Goal: Task Accomplishment & Management: Manage account settings

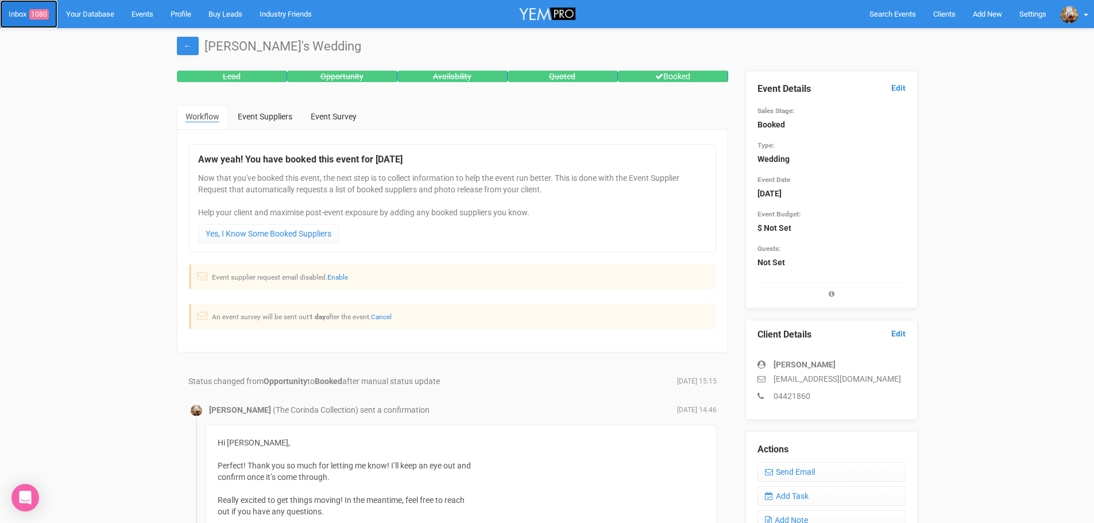
click at [21, 13] on link "Inbox 1080" at bounding box center [28, 14] width 57 height 28
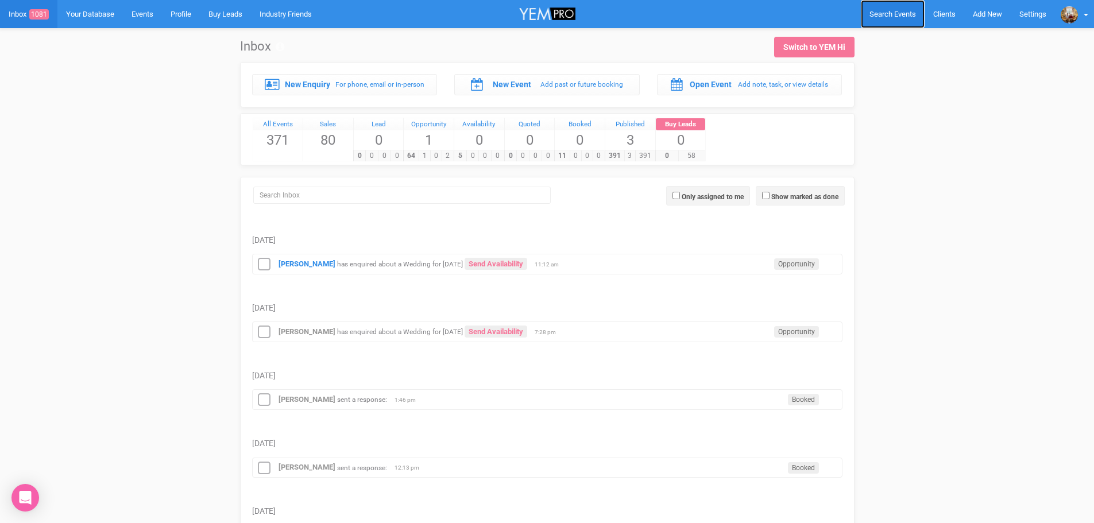
click at [889, 16] on span "Search Events" at bounding box center [892, 14] width 46 height 9
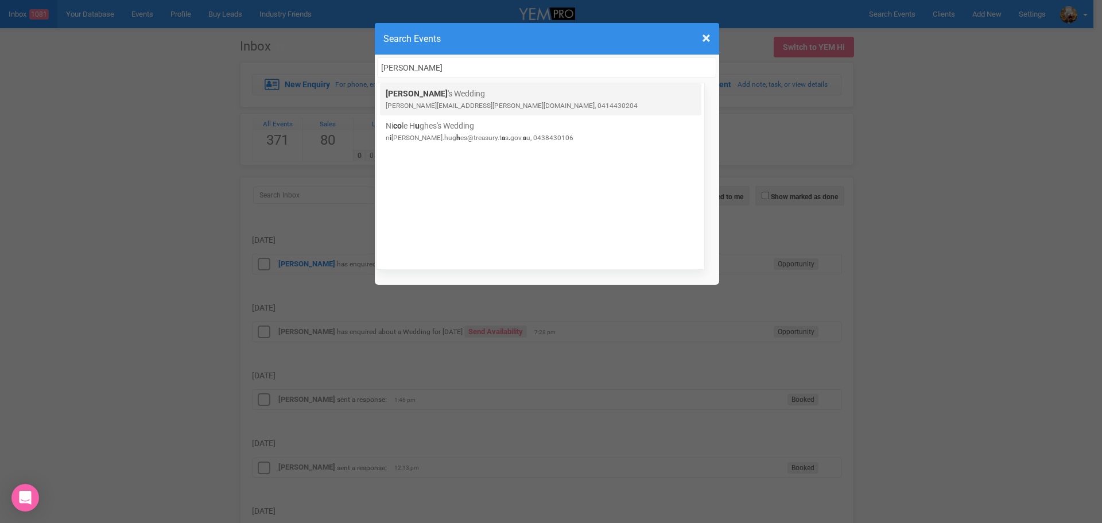
type input "courtney"
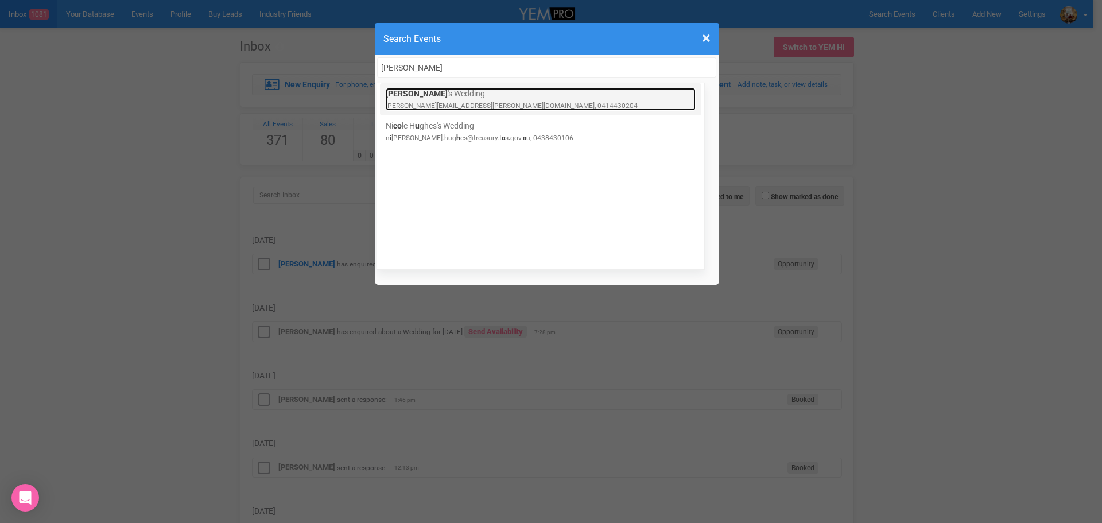
click at [431, 99] on link "Courtney 's Wedding courtney.jones@live.com.au, 0414430204" at bounding box center [541, 99] width 310 height 23
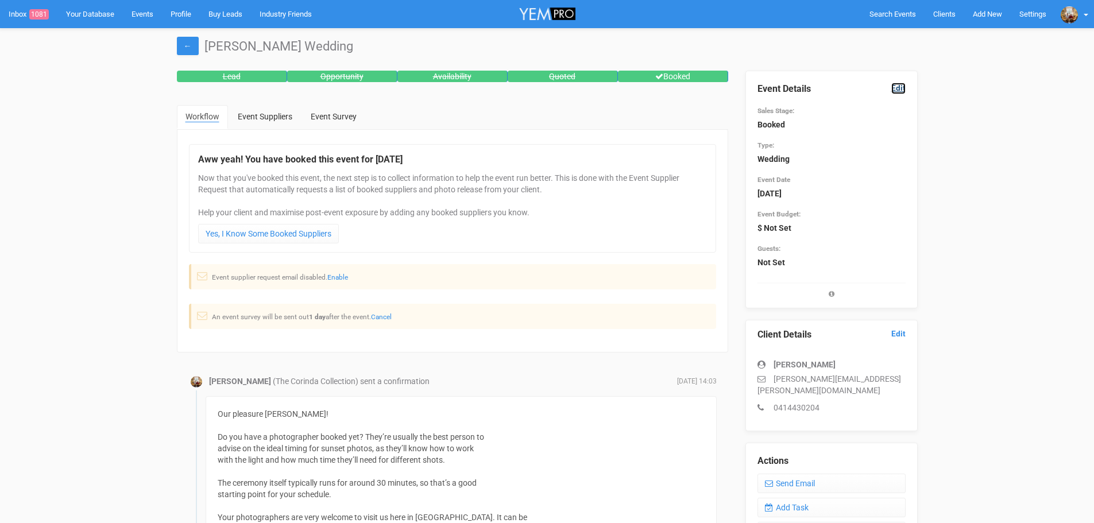
click at [893, 88] on link "Edit" at bounding box center [898, 88] width 14 height 11
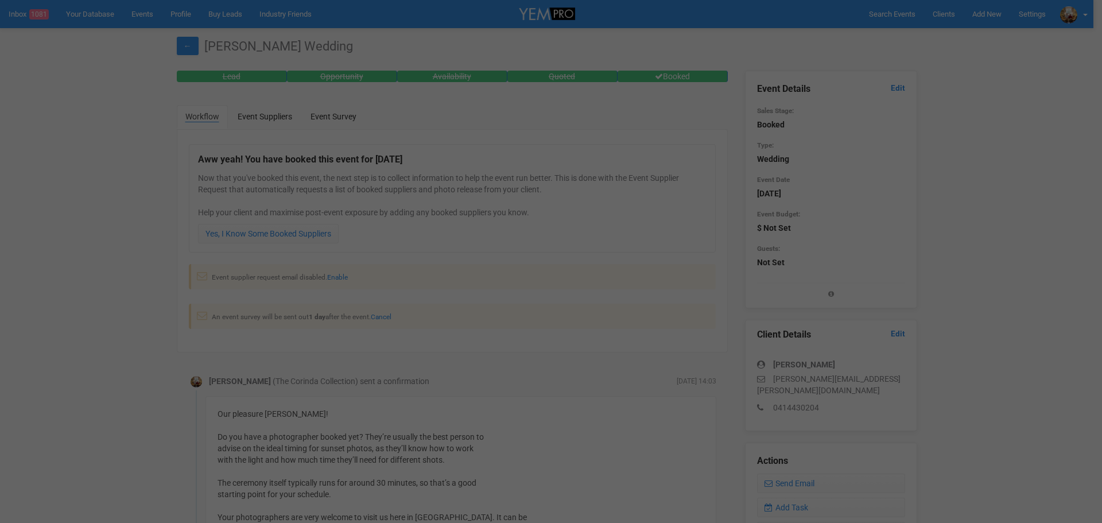
scroll to position [309, 0]
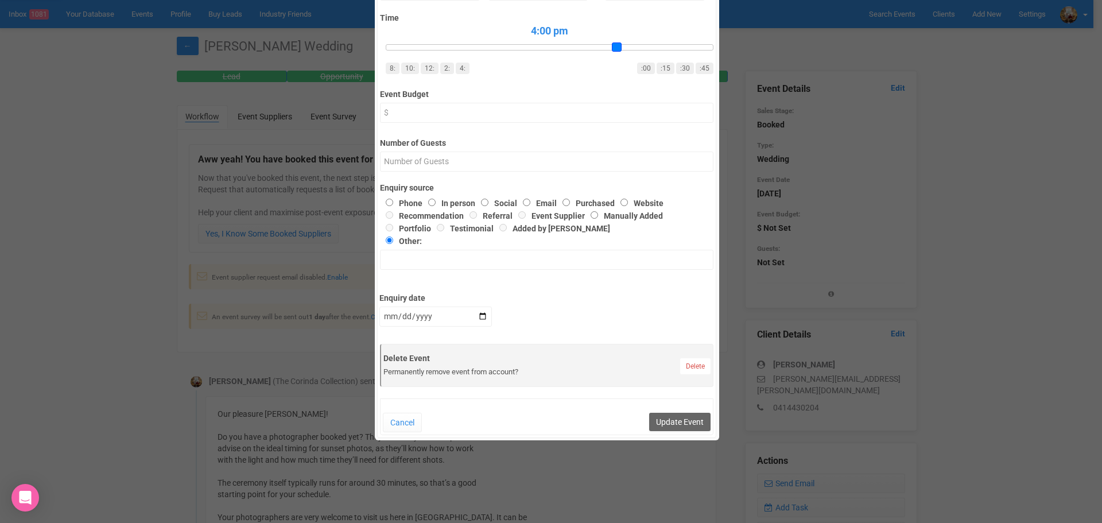
drag, startPoint x: 383, startPoint y: 50, endPoint x: 607, endPoint y: 51, distance: 223.9
click at [607, 51] on div "4:00 pm 8: 10: 12: 2: 4: :00 :15 :30 :45" at bounding box center [547, 49] width 334 height 51
click at [704, 45] on div at bounding box center [550, 47] width 328 height 6
drag, startPoint x: 609, startPoint y: 45, endPoint x: 600, endPoint y: 45, distance: 8.6
click at [608, 45] on div at bounding box center [550, 47] width 328 height 6
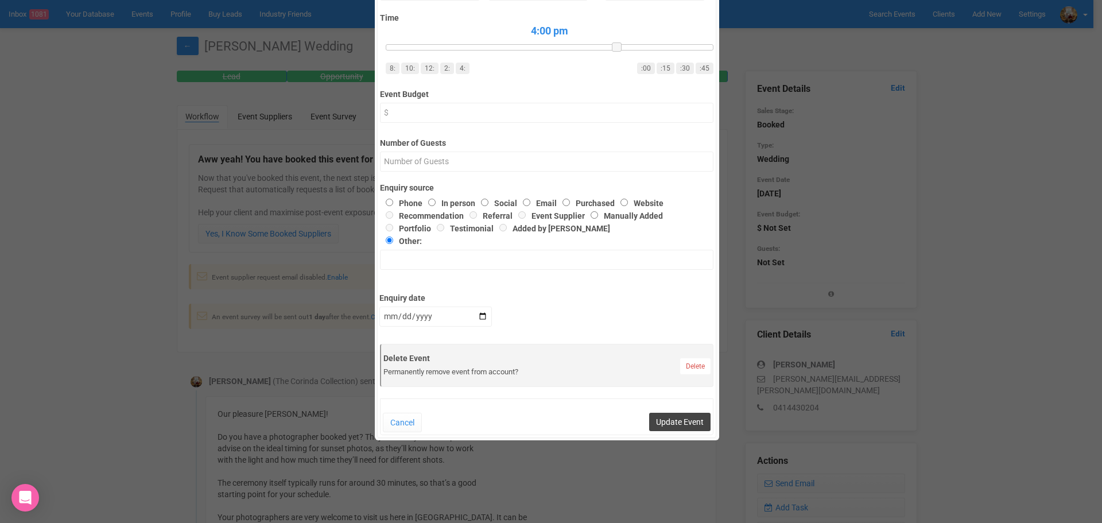
click at [658, 420] on button "Update Event" at bounding box center [679, 422] width 61 height 18
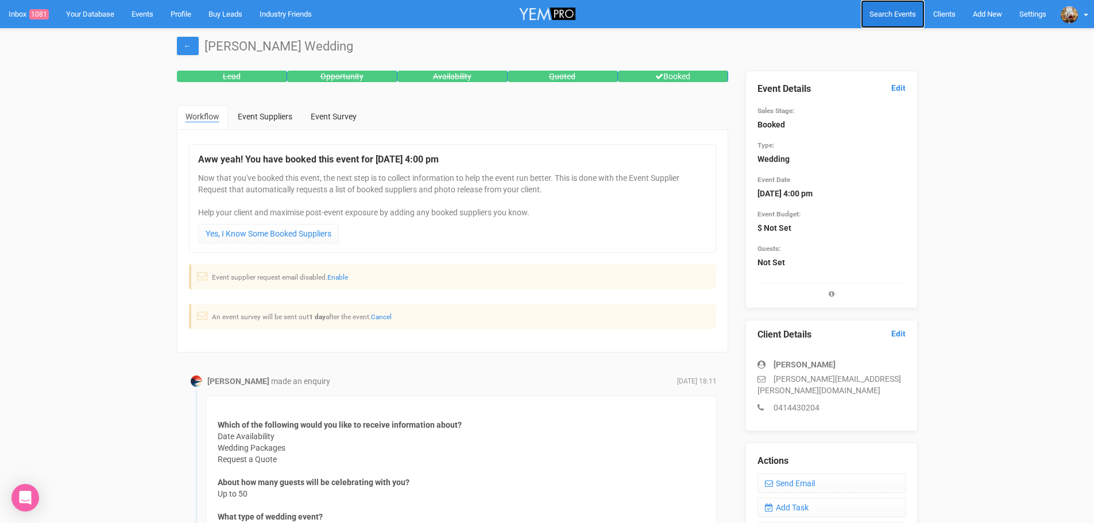
click at [886, 6] on link "Search Events" at bounding box center [892, 14] width 64 height 28
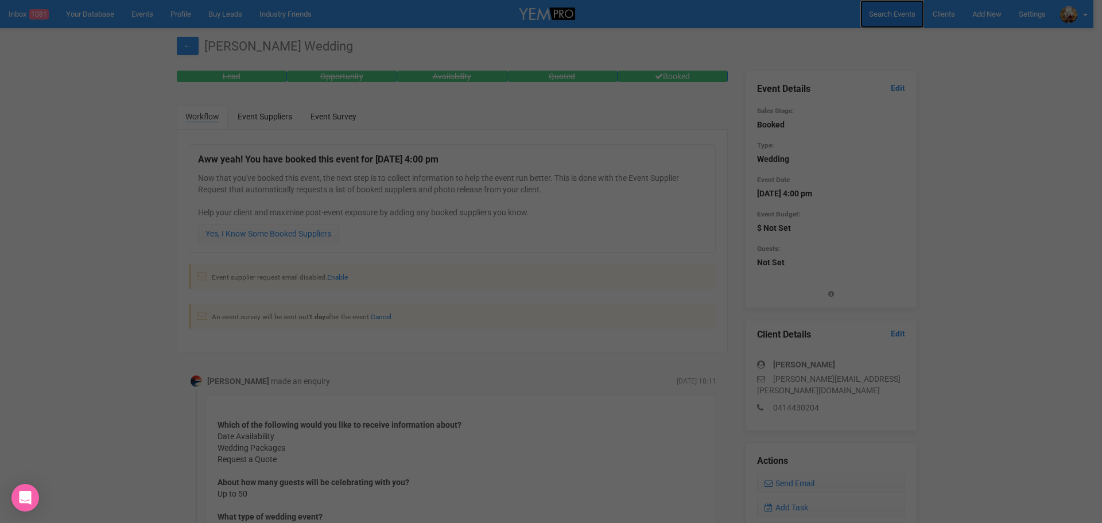
scroll to position [0, 0]
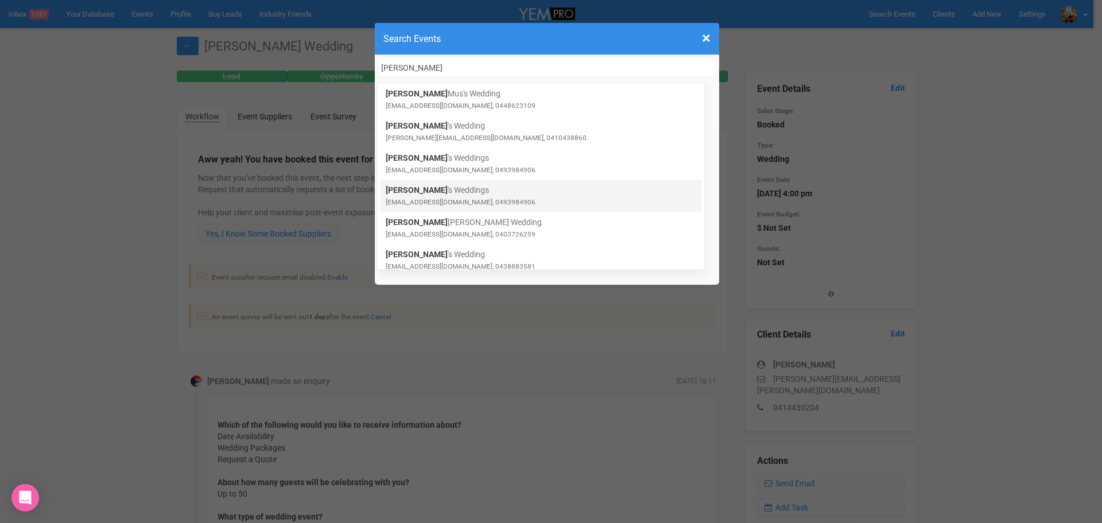
type input "[PERSON_NAME]"
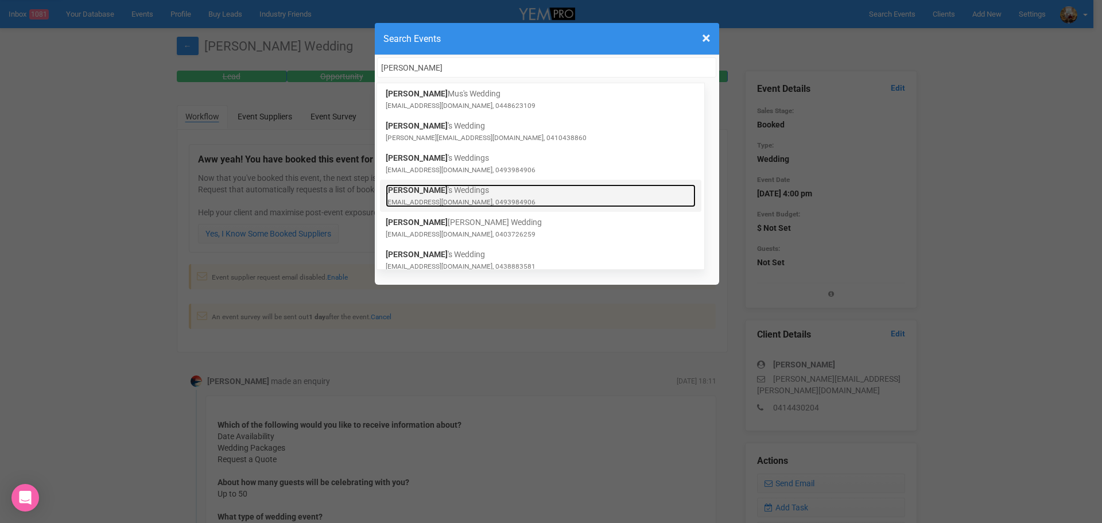
click at [542, 192] on link "[PERSON_NAME] 's Weddings [EMAIL_ADDRESS][DOMAIN_NAME], 0493984906" at bounding box center [541, 195] width 310 height 23
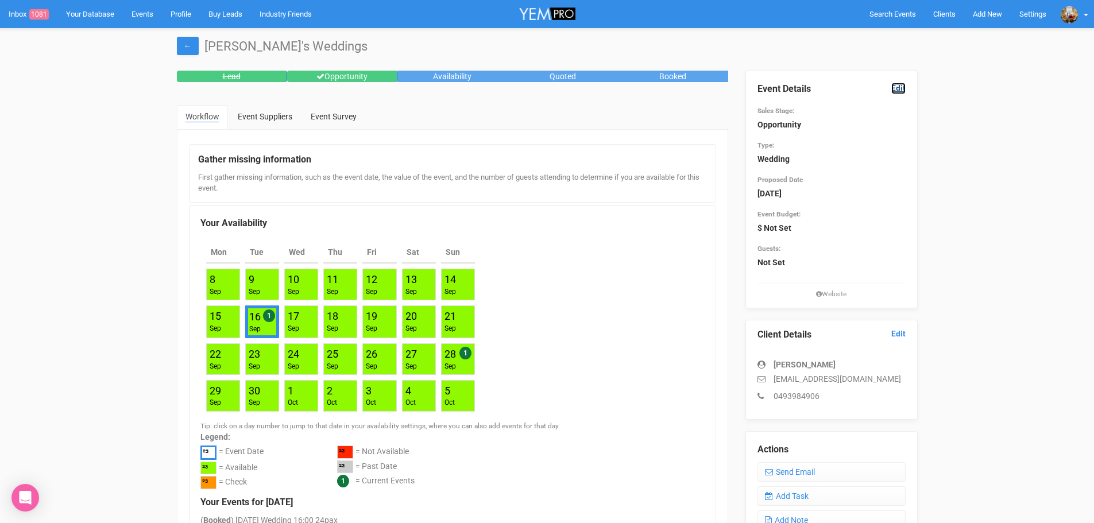
click at [900, 86] on link "Edit" at bounding box center [898, 88] width 14 height 11
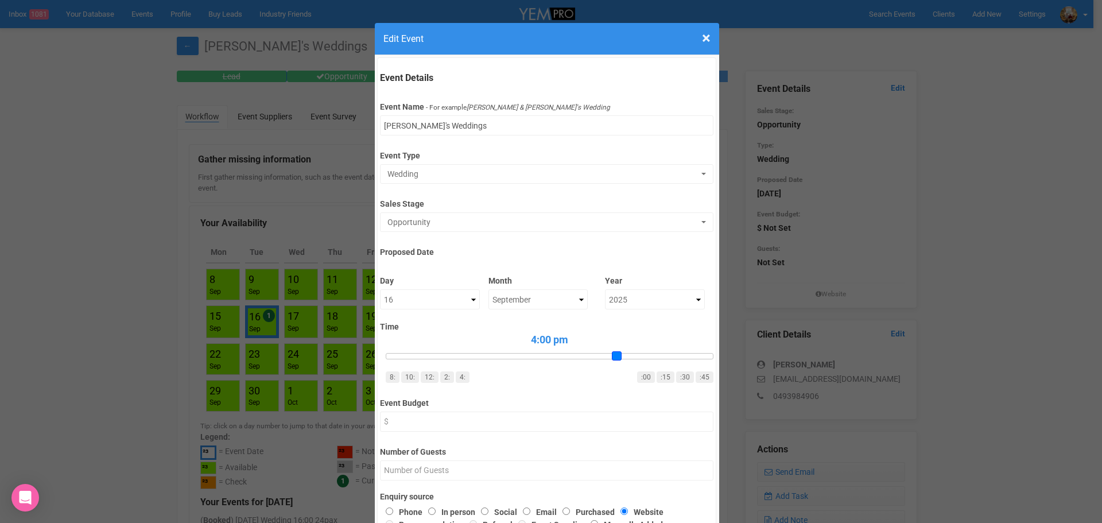
drag, startPoint x: 383, startPoint y: 353, endPoint x: 622, endPoint y: 355, distance: 238.2
click at [622, 355] on div at bounding box center [550, 356] width 328 height 6
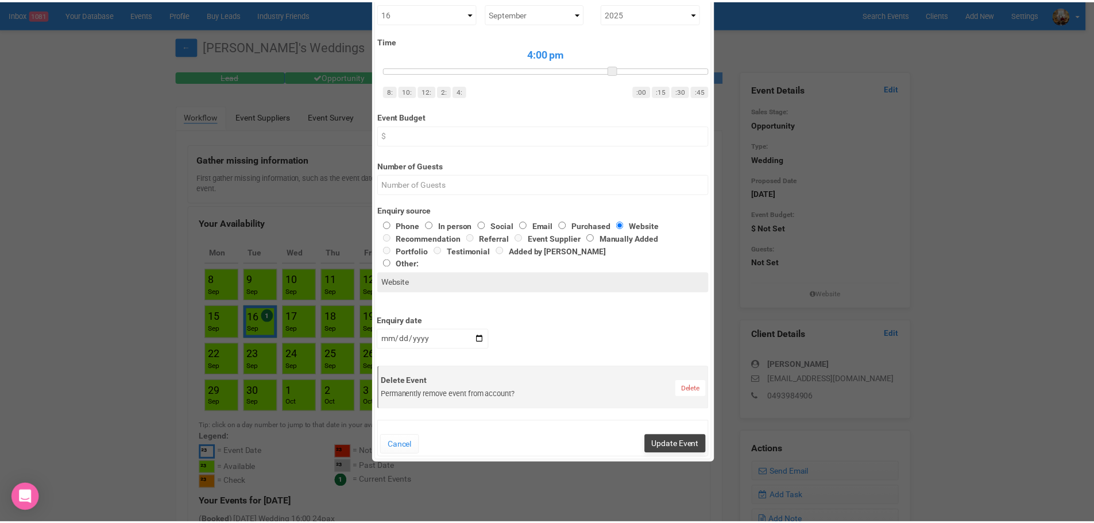
scroll to position [287, 0]
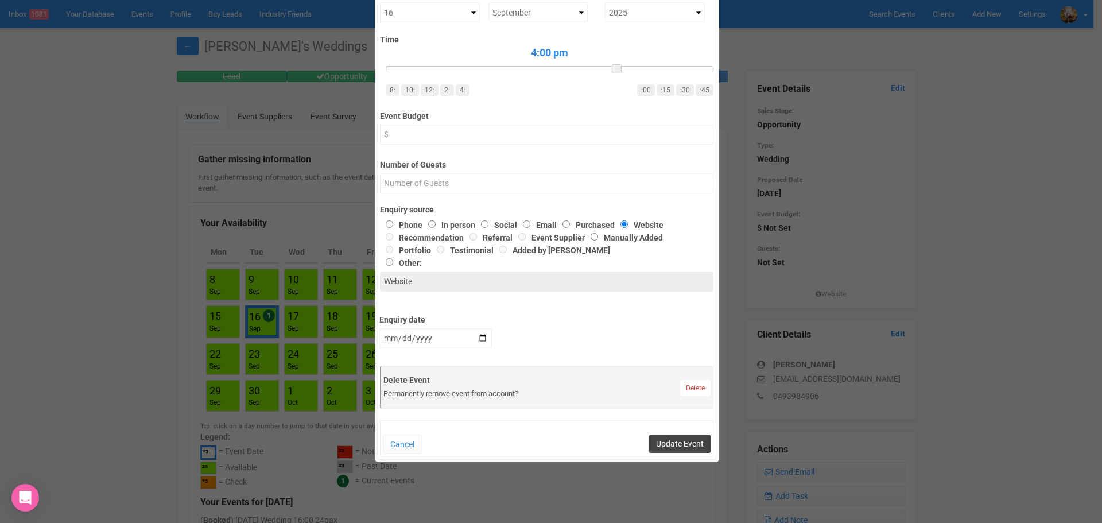
click at [665, 444] on button "Update Event" at bounding box center [679, 444] width 61 height 18
